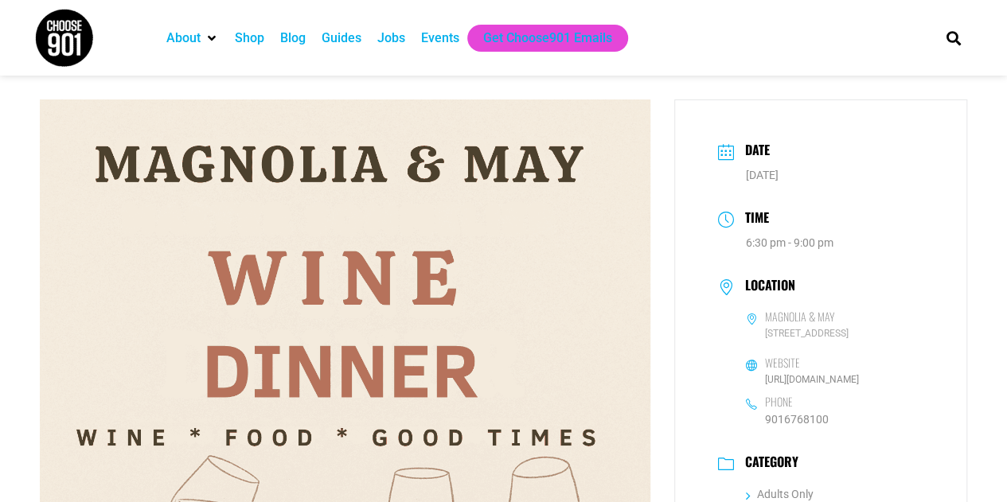
click at [433, 42] on div "Events" at bounding box center [440, 38] width 38 height 19
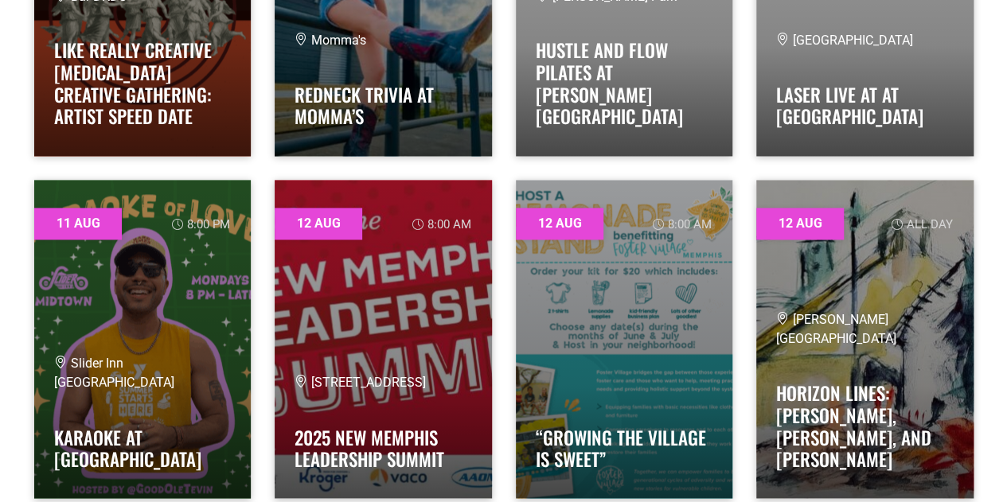
scroll to position [1194, 0]
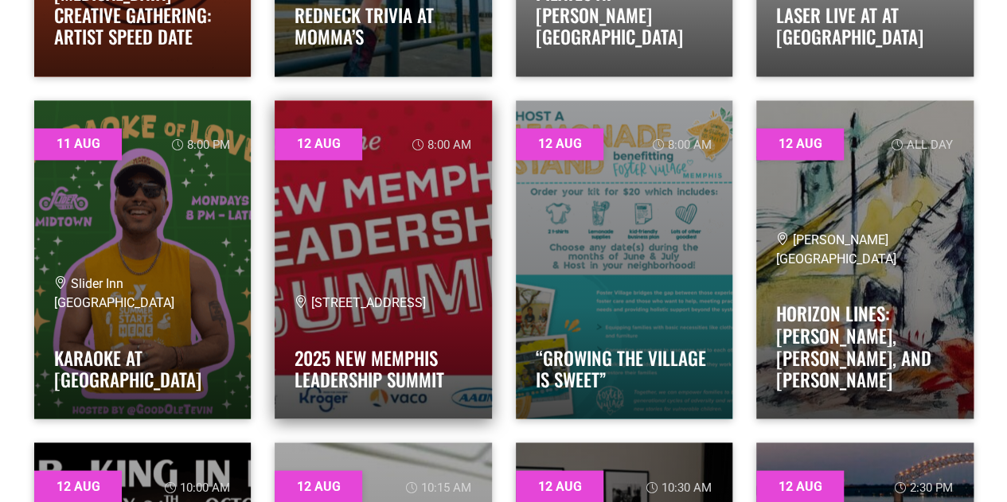
click at [371, 236] on link at bounding box center [383, 259] width 217 height 318
